Goal: Task Accomplishment & Management: Manage account settings

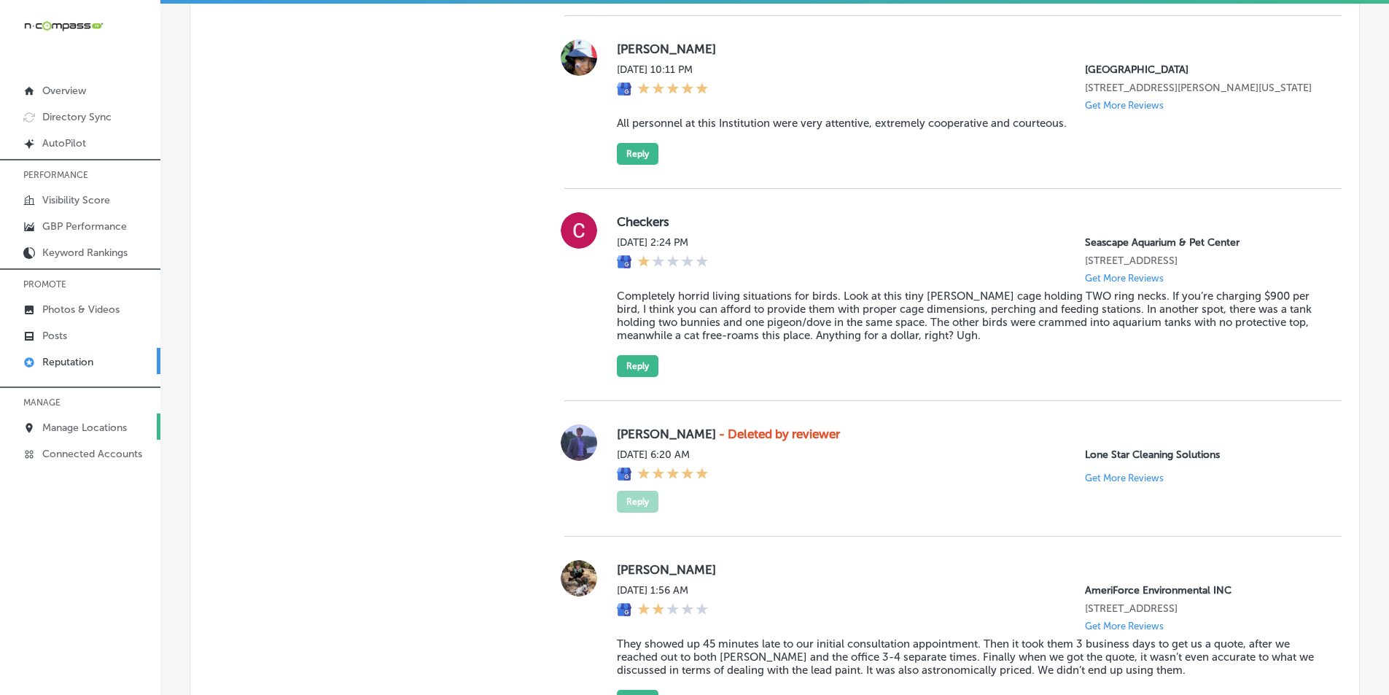
click at [88, 425] on p "Manage Locations" at bounding box center [84, 427] width 85 height 12
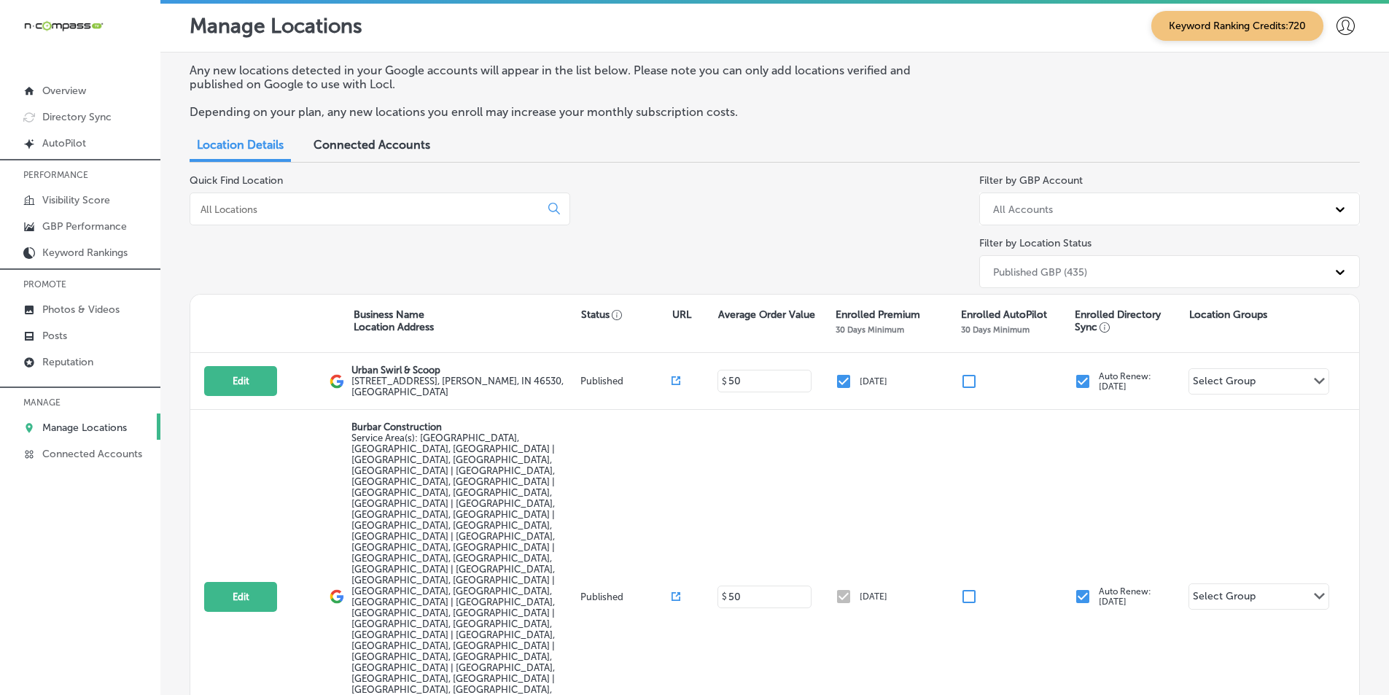
click at [440, 206] on input at bounding box center [367, 209] width 337 height 13
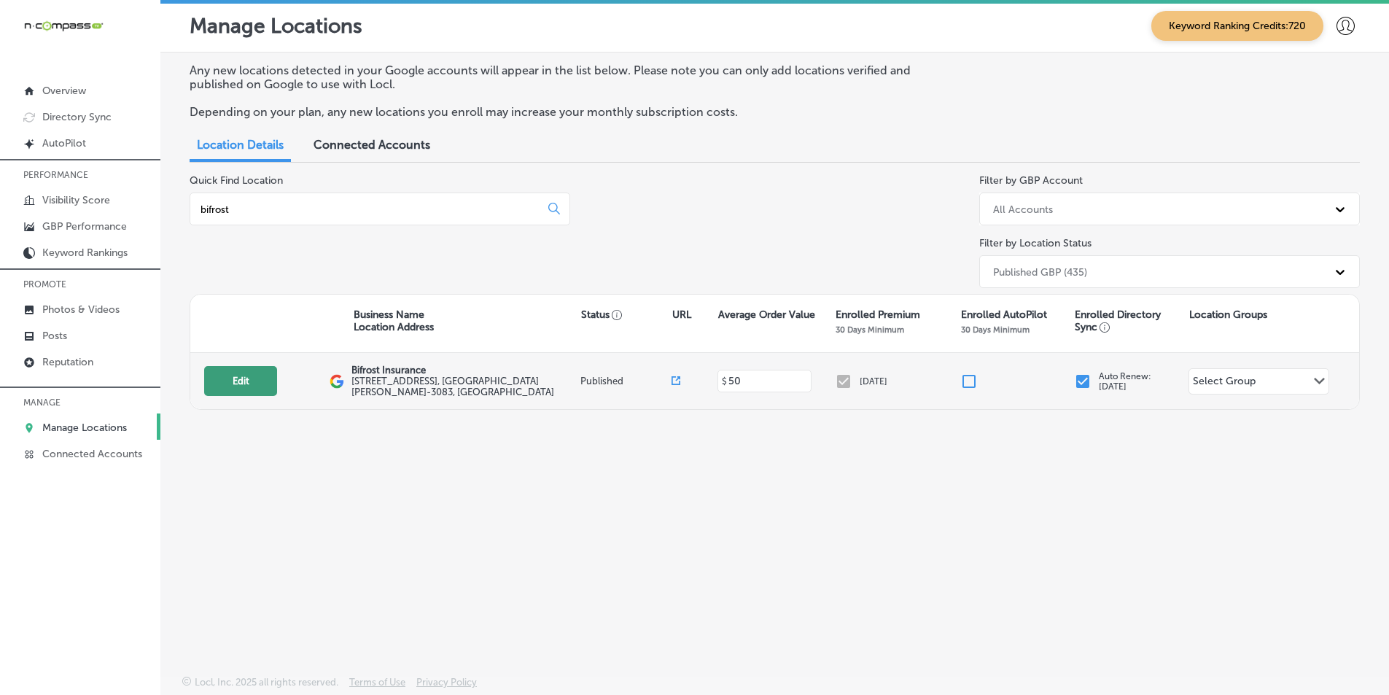
type input "bifrost"
click at [230, 378] on button "Edit" at bounding box center [240, 381] width 73 height 30
select select "US"
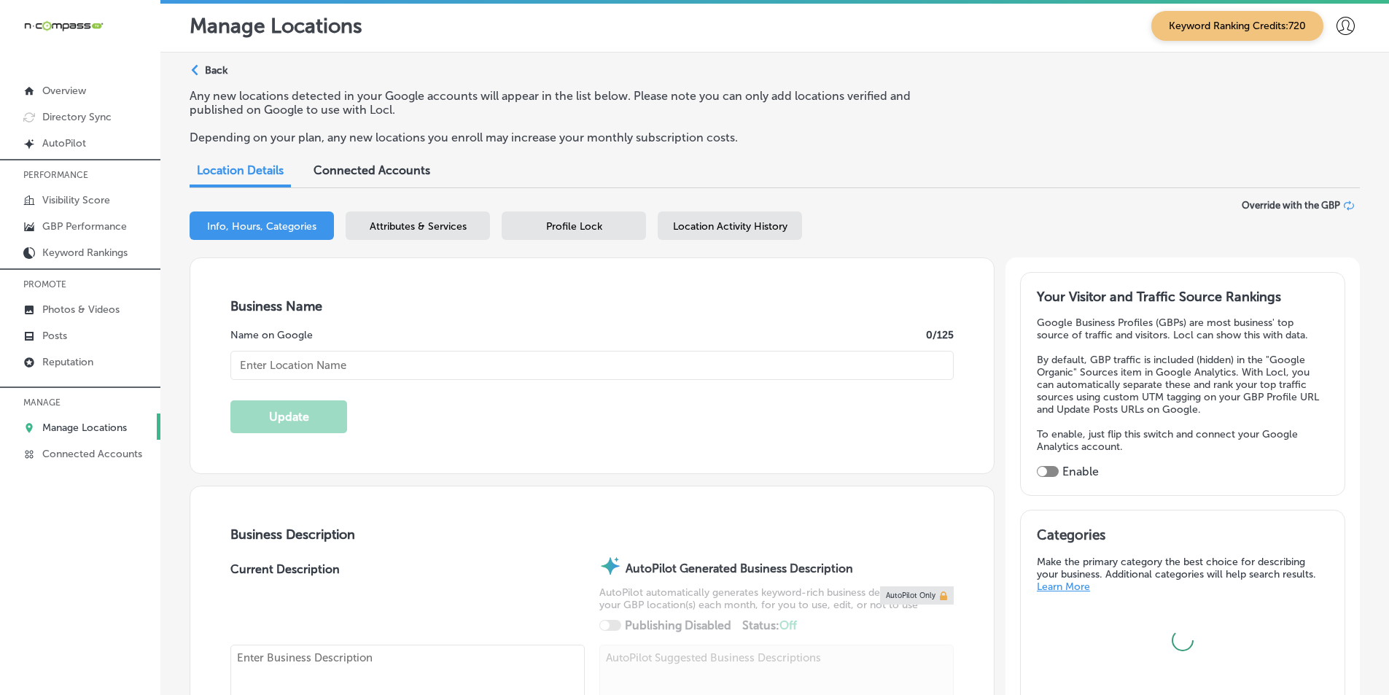
type textarea "Bifrost Insurance is a dedicated, woman-run family business established in [DAT…"
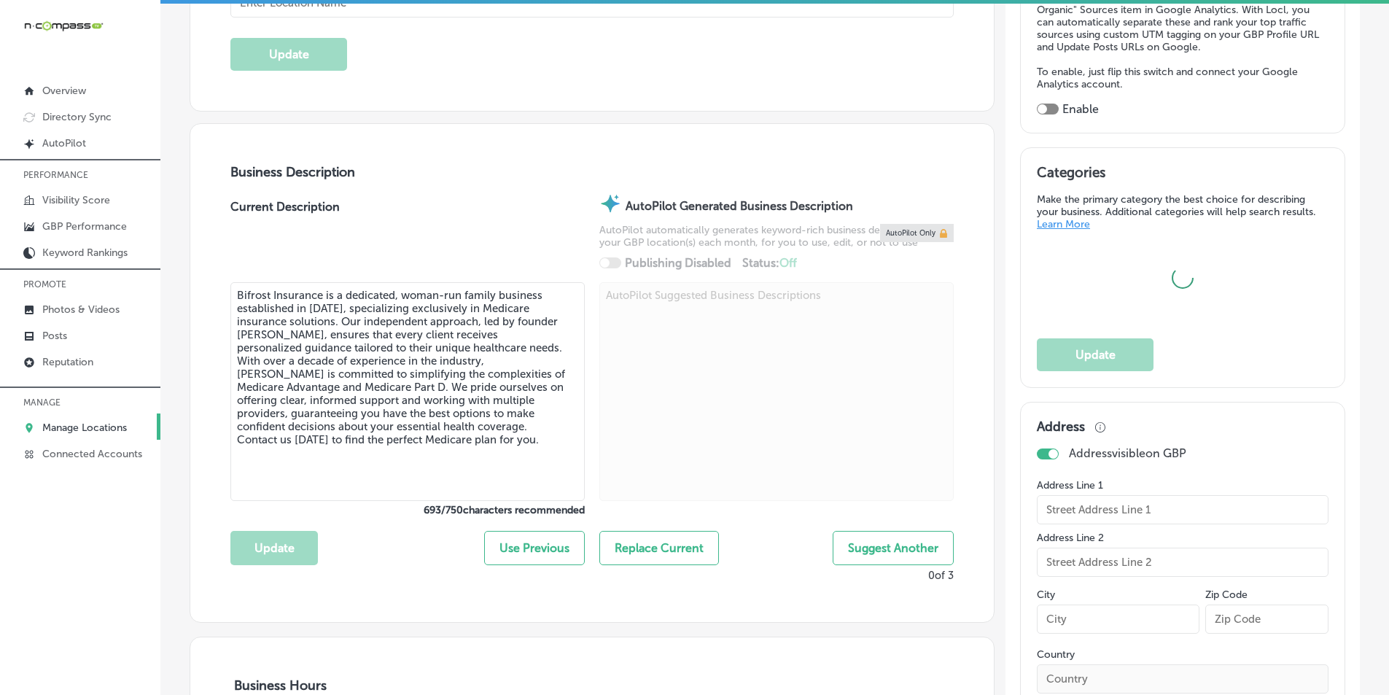
checkbox input "true"
type input "[STREET_ADDRESS]"
type input "[GEOGRAPHIC_DATA][PERSON_NAME]"
type input "55109-3083"
type input "US"
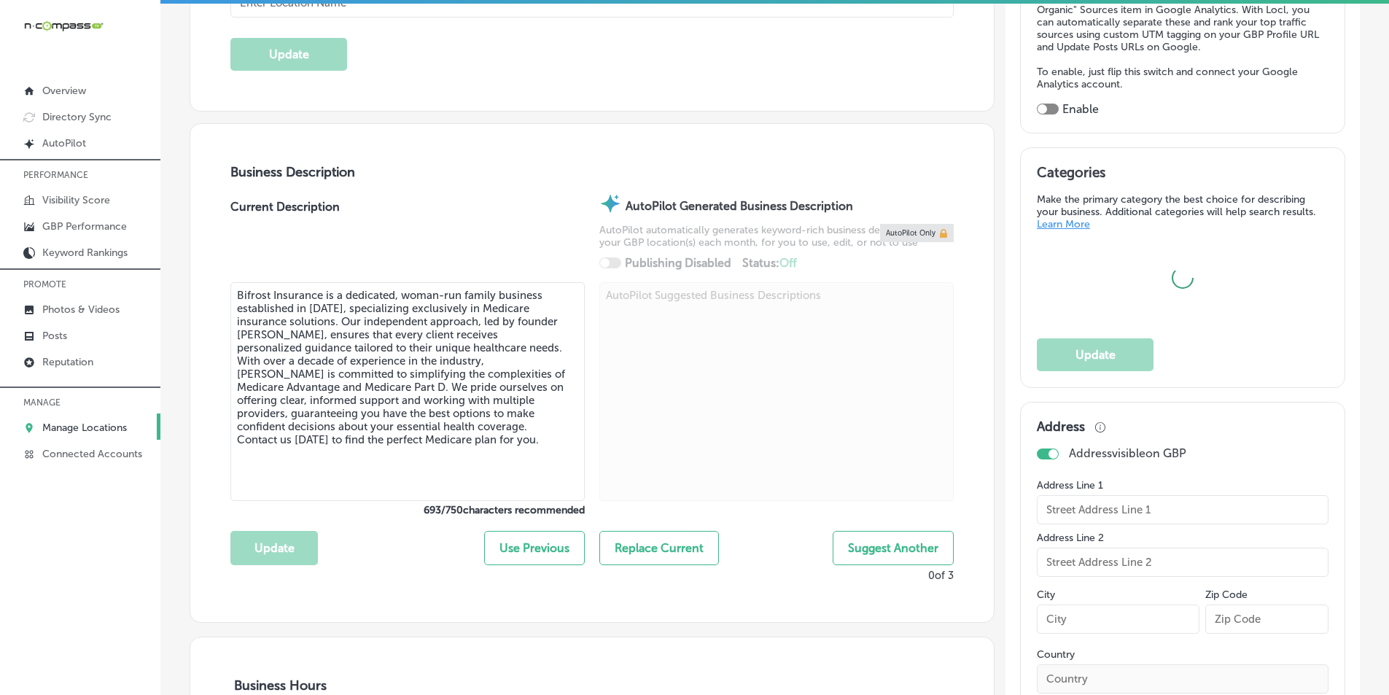
type input "[URL][DOMAIN_NAME]"
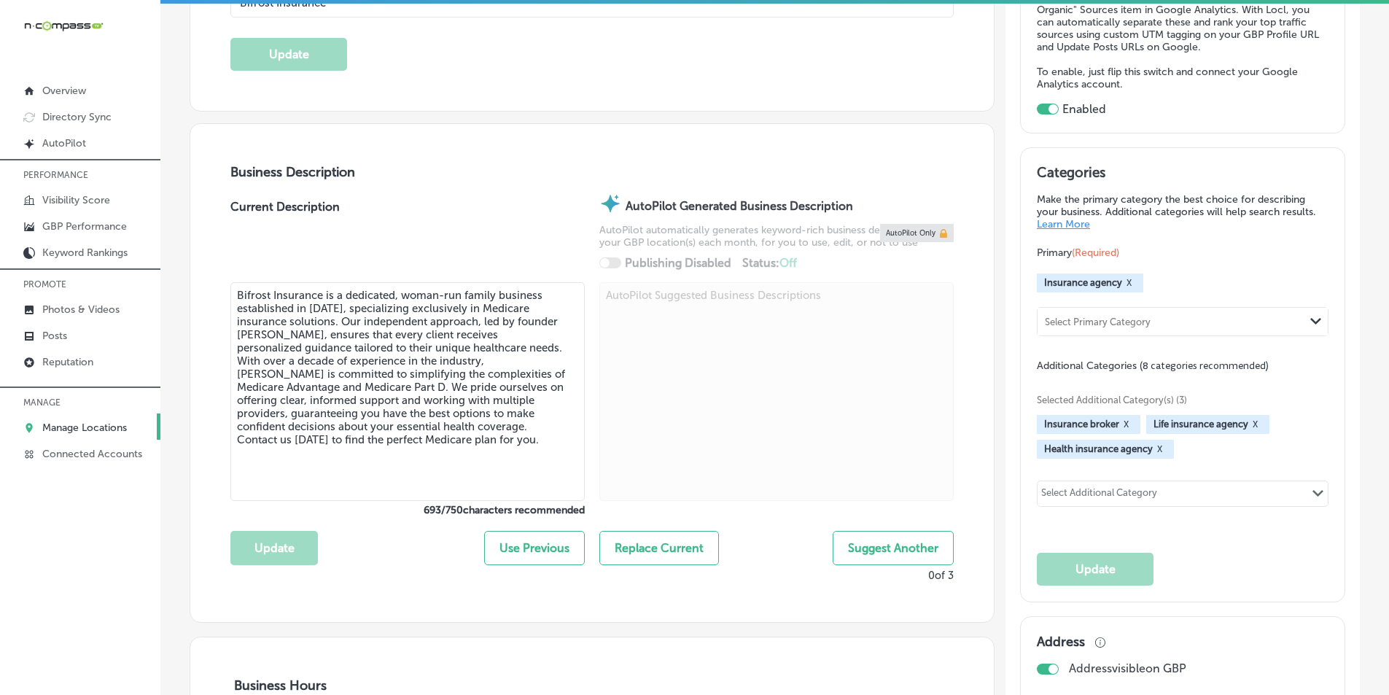
type input "Bifrost Insurance"
type input "[PHONE_NUMBER]"
click at [274, 464] on textarea "Bifrost Insurance is a dedicated, woman-run family business established in [DAT…" at bounding box center [407, 389] width 354 height 219
click at [353, 437] on textarea "Bifrost Insurance is a dedicated, woman-run family business established in [DAT…" at bounding box center [407, 389] width 354 height 219
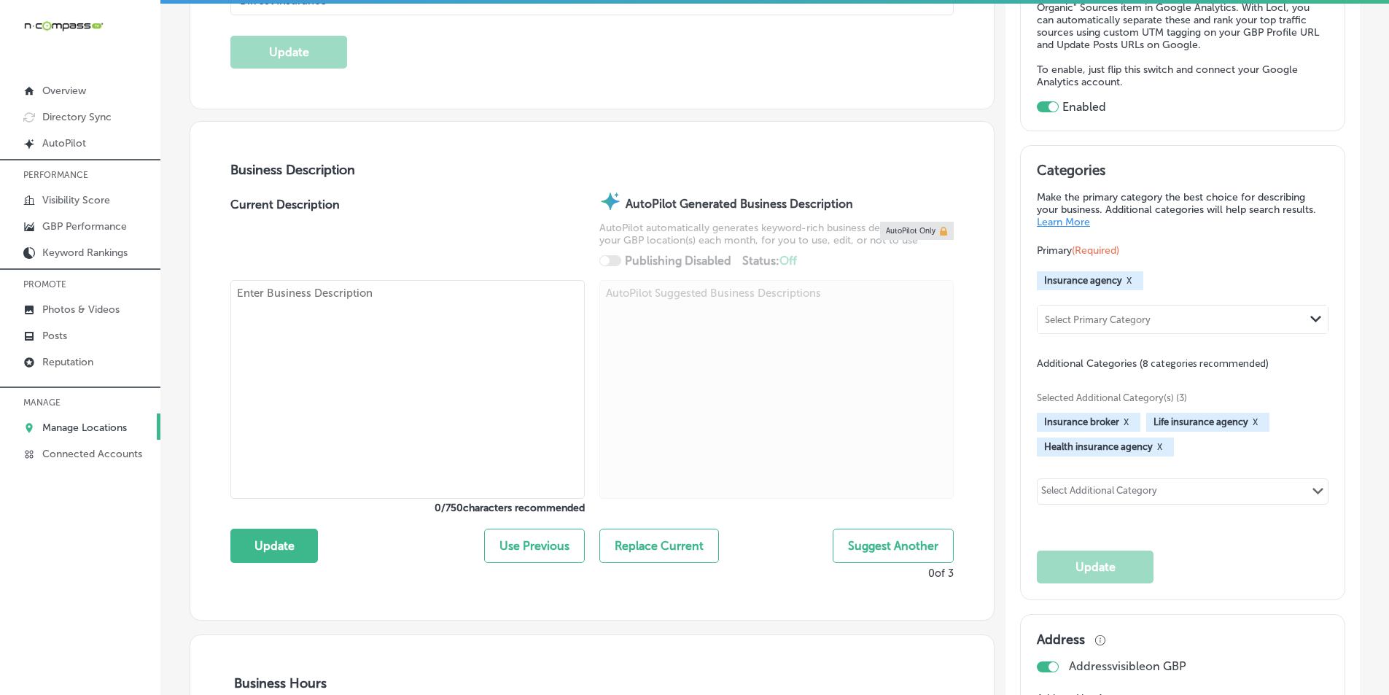
paste textarea "Bifrost Insurance is a dedicated, woman-run family business established in [DAT…"
type textarea "Bifrost Insurance is a dedicated, woman-run family business established in [DAT…"
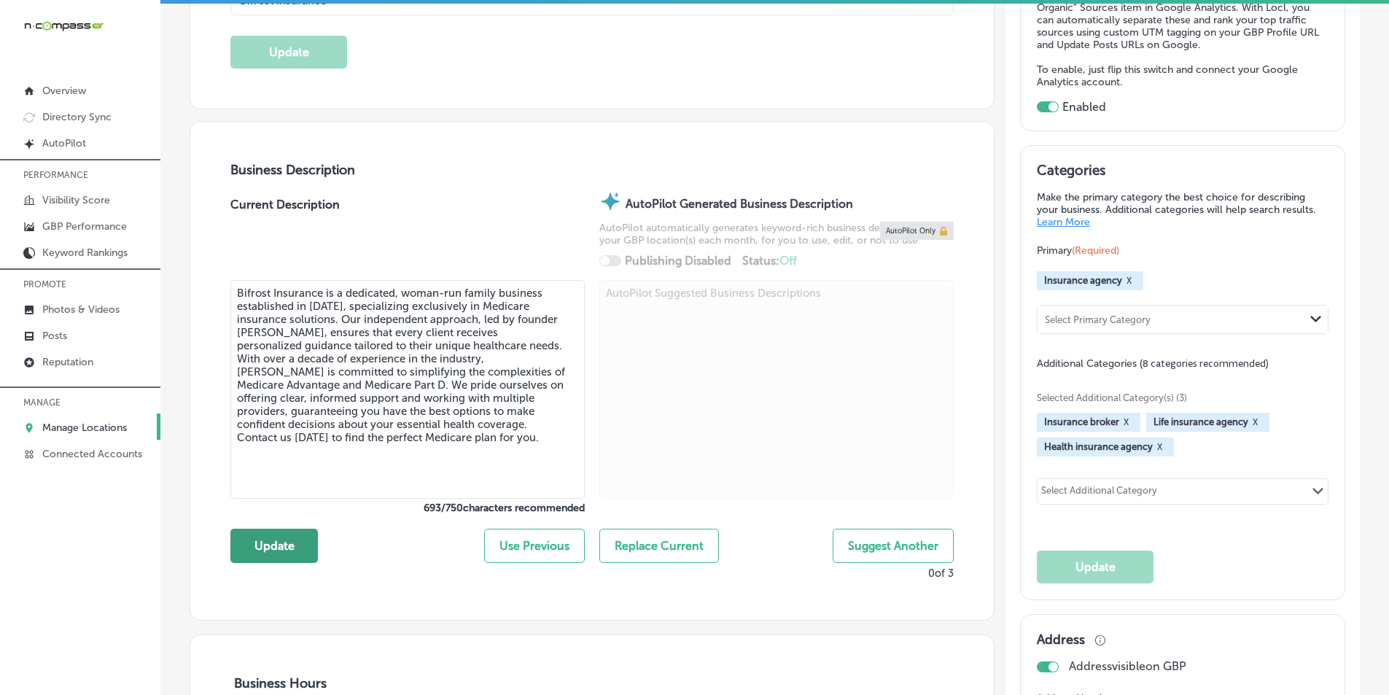
click at [270, 552] on button "Update" at bounding box center [273, 545] width 87 height 34
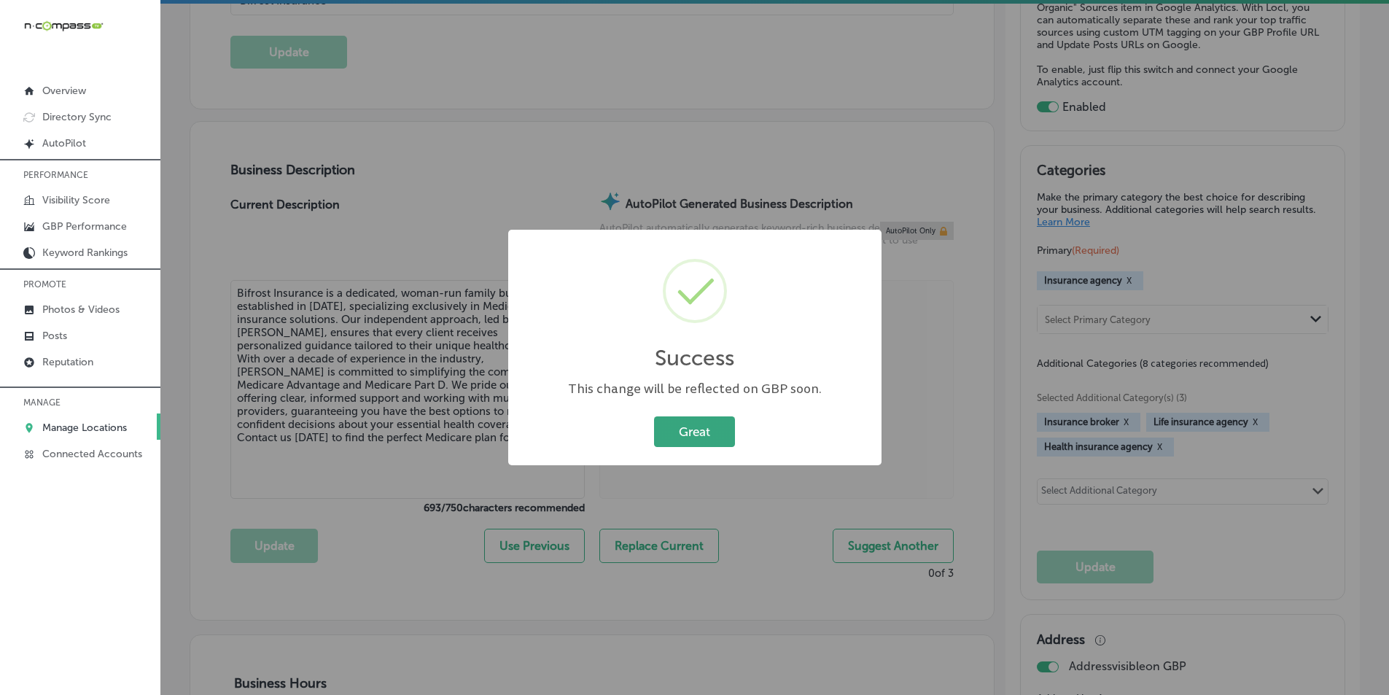
click at [693, 429] on button "Great" at bounding box center [694, 431] width 81 height 30
